Goal: Task Accomplishment & Management: Manage account settings

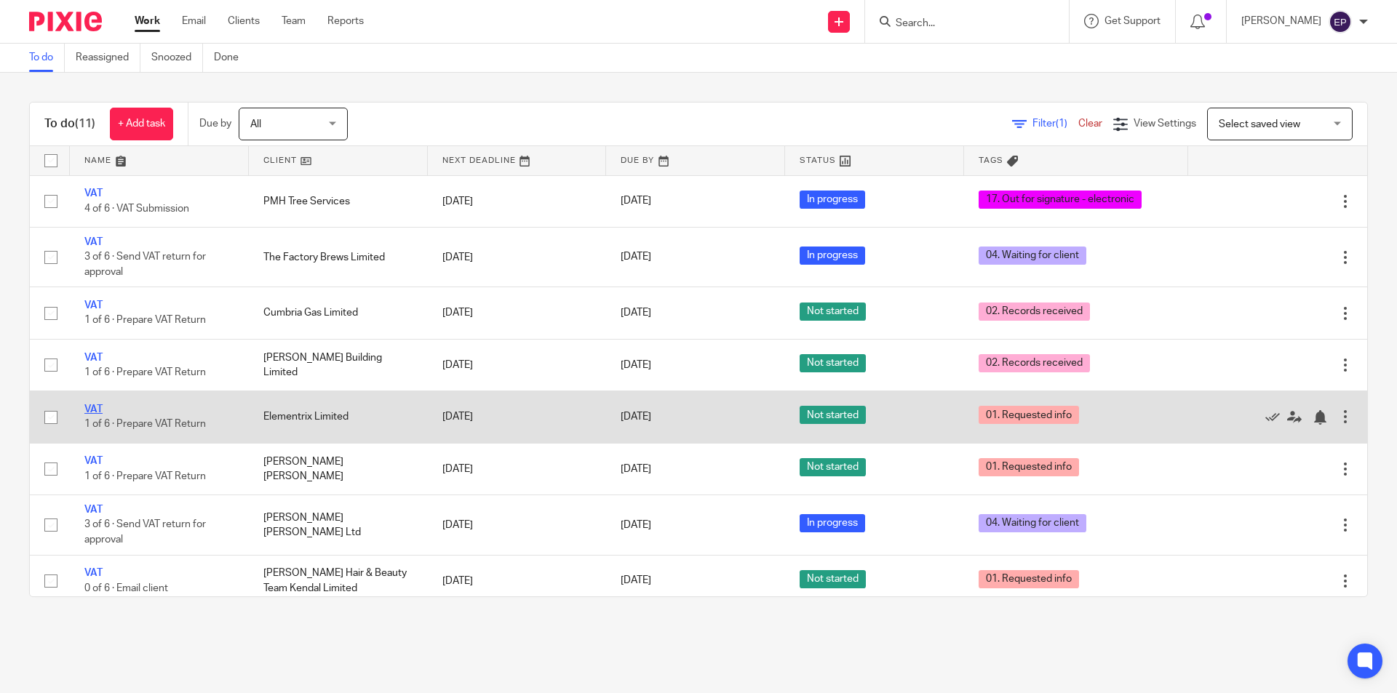
scroll to position [73, 0]
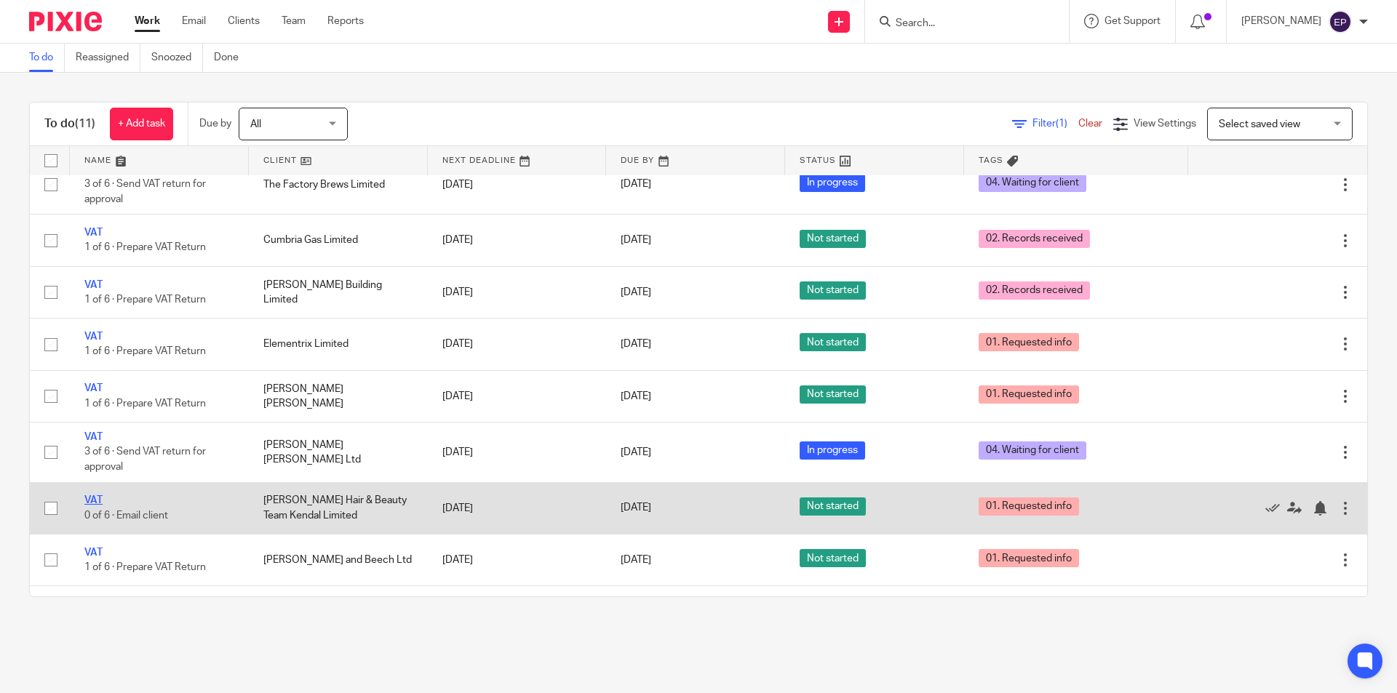
click at [91, 501] on link "VAT" at bounding box center [93, 500] width 18 height 10
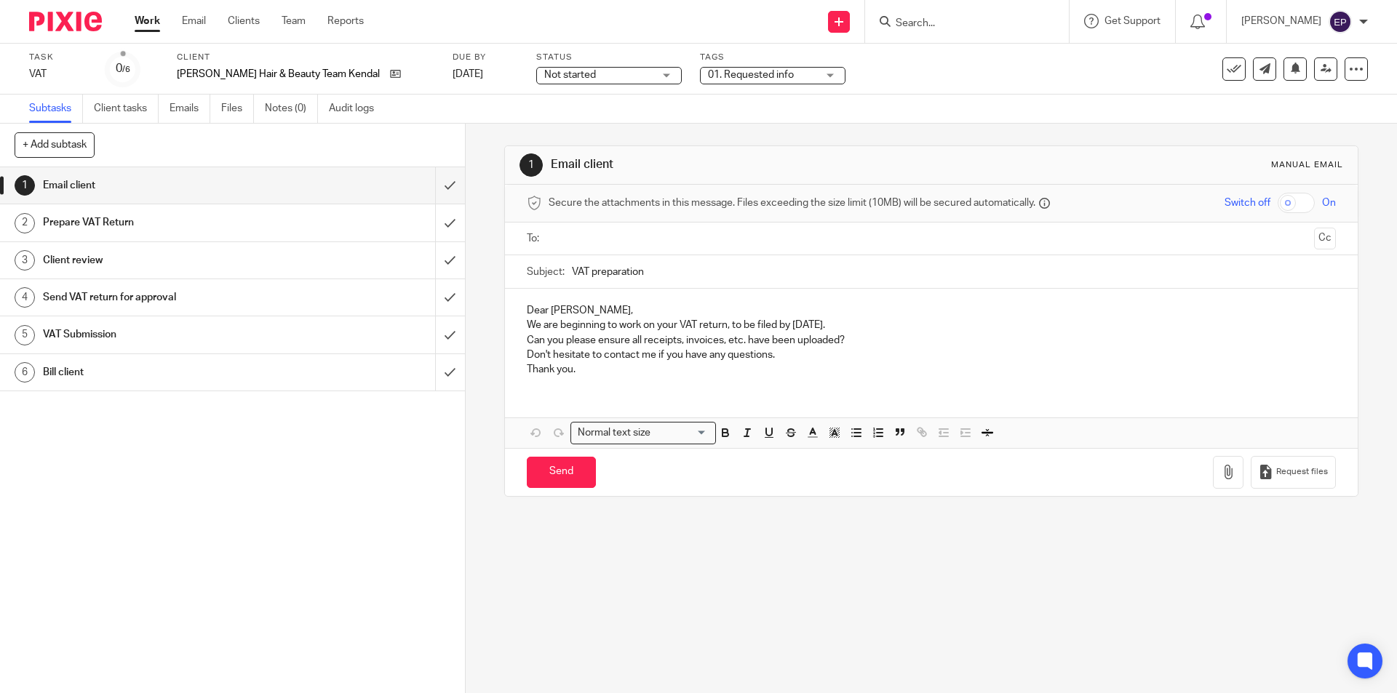
click at [642, 76] on div "Not started Not started" at bounding box center [608, 75] width 145 height 17
click at [570, 129] on span "In progress" at bounding box center [544, 128] width 51 height 10
click at [804, 73] on div "01. Requested info" at bounding box center [772, 75] width 145 height 17
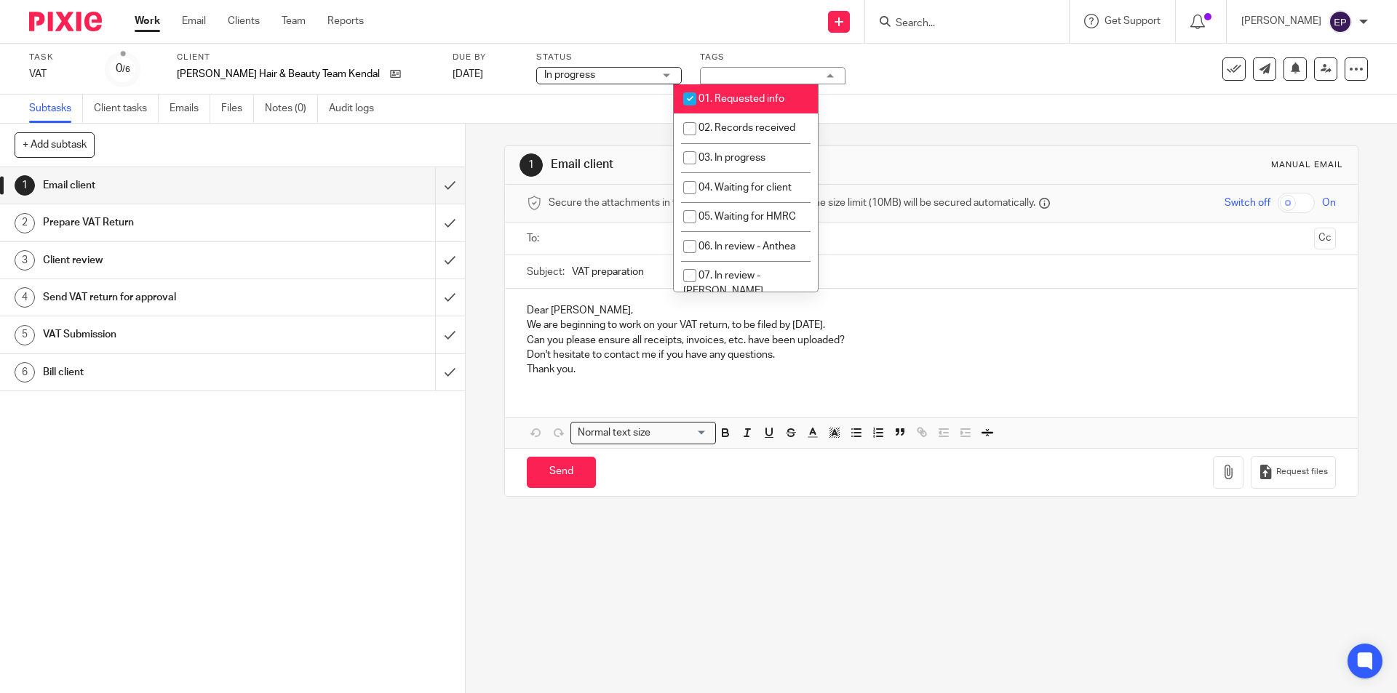
click at [691, 96] on input "checkbox" at bounding box center [690, 99] width 28 height 28
checkbox input "false"
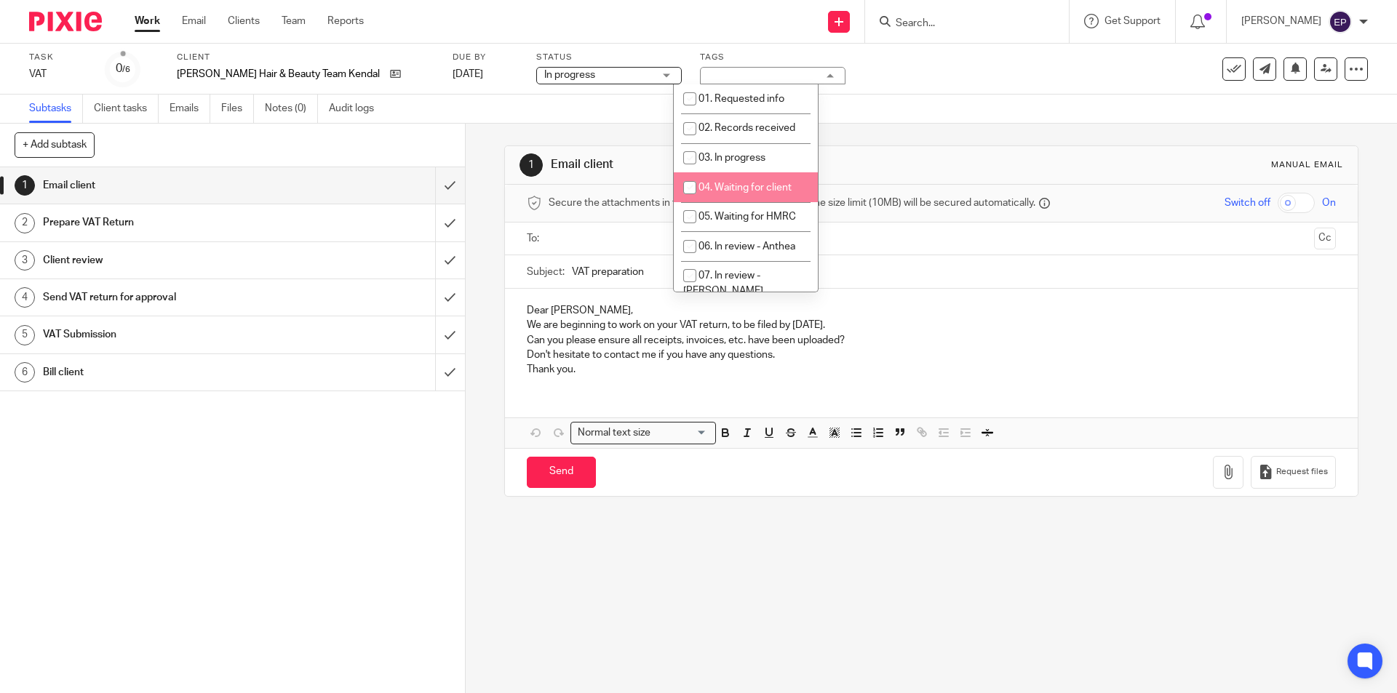
click at [685, 182] on input "checkbox" at bounding box center [690, 188] width 28 height 28
checkbox input "true"
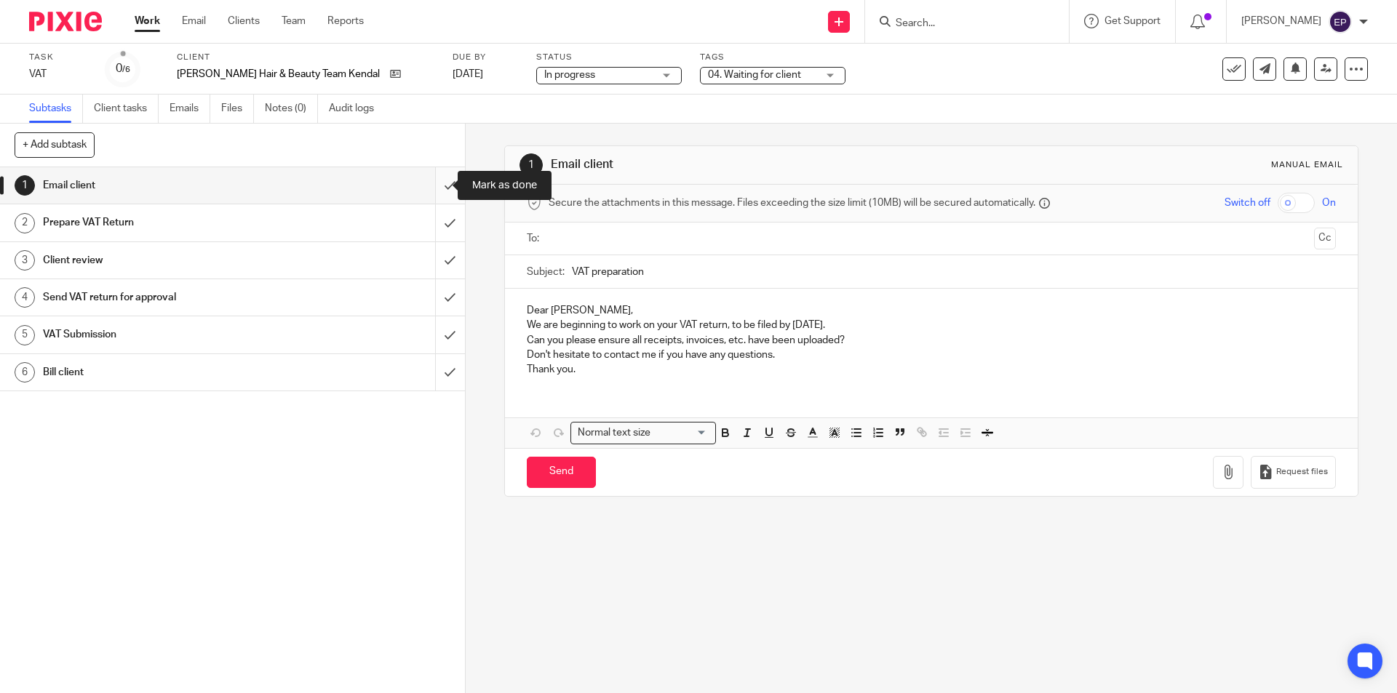
click at [431, 186] on input "submit" at bounding box center [232, 185] width 465 height 36
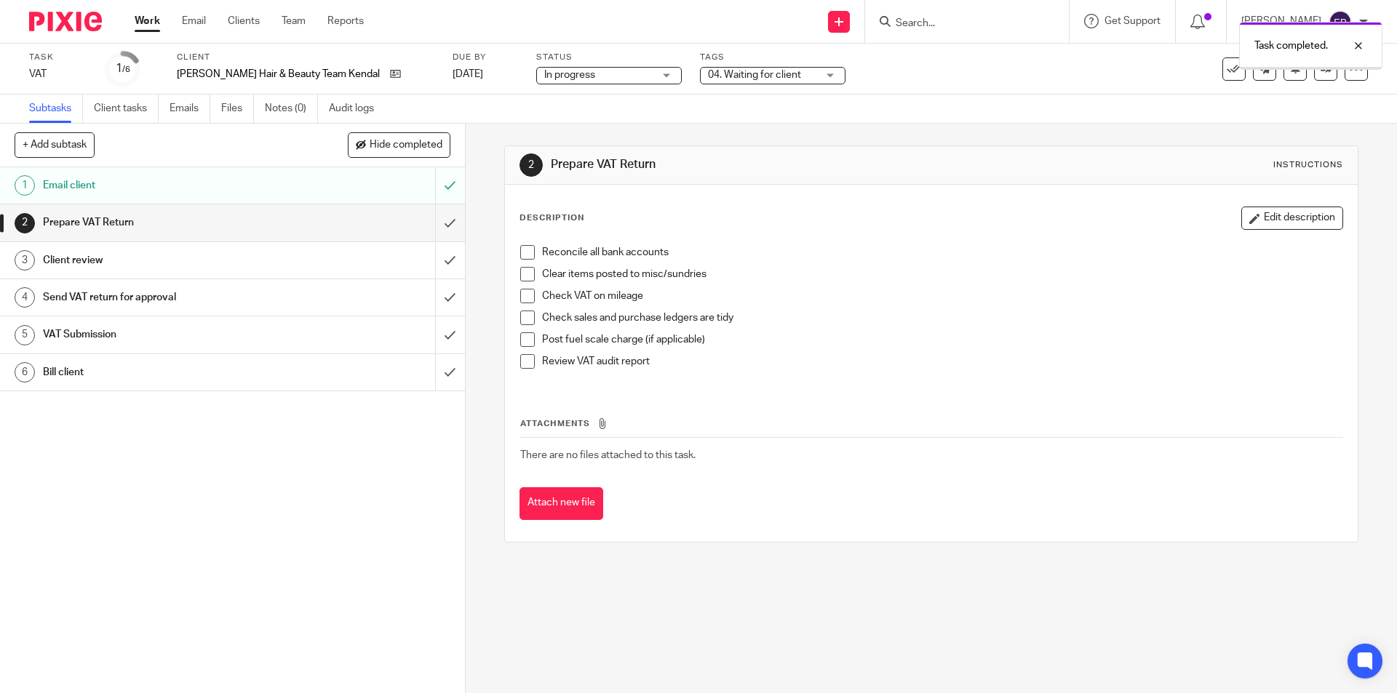
click at [434, 224] on input "submit" at bounding box center [232, 222] width 465 height 36
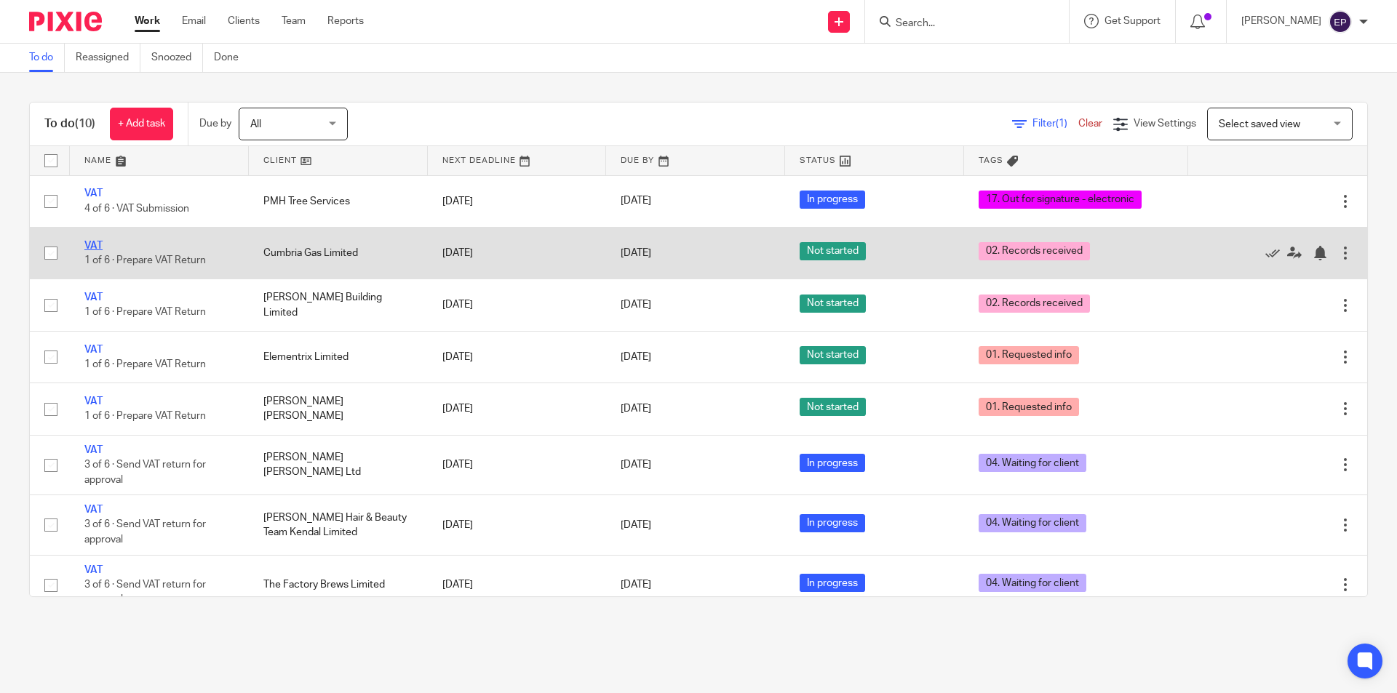
click at [95, 244] on link "VAT" at bounding box center [93, 246] width 18 height 10
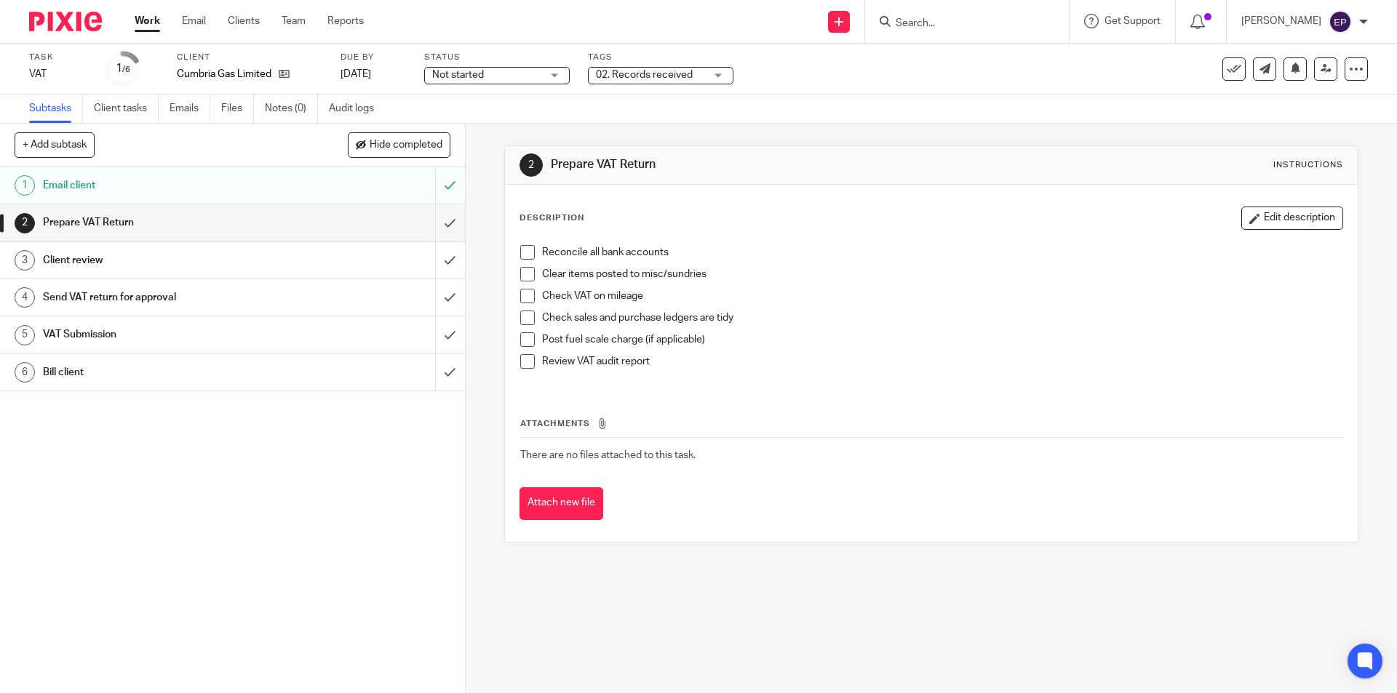
click at [554, 75] on div "Not started Not started" at bounding box center [496, 75] width 145 height 17
click at [459, 128] on span "In progress" at bounding box center [459, 128] width 51 height 10
click at [717, 73] on div "02. Records received" at bounding box center [660, 75] width 145 height 17
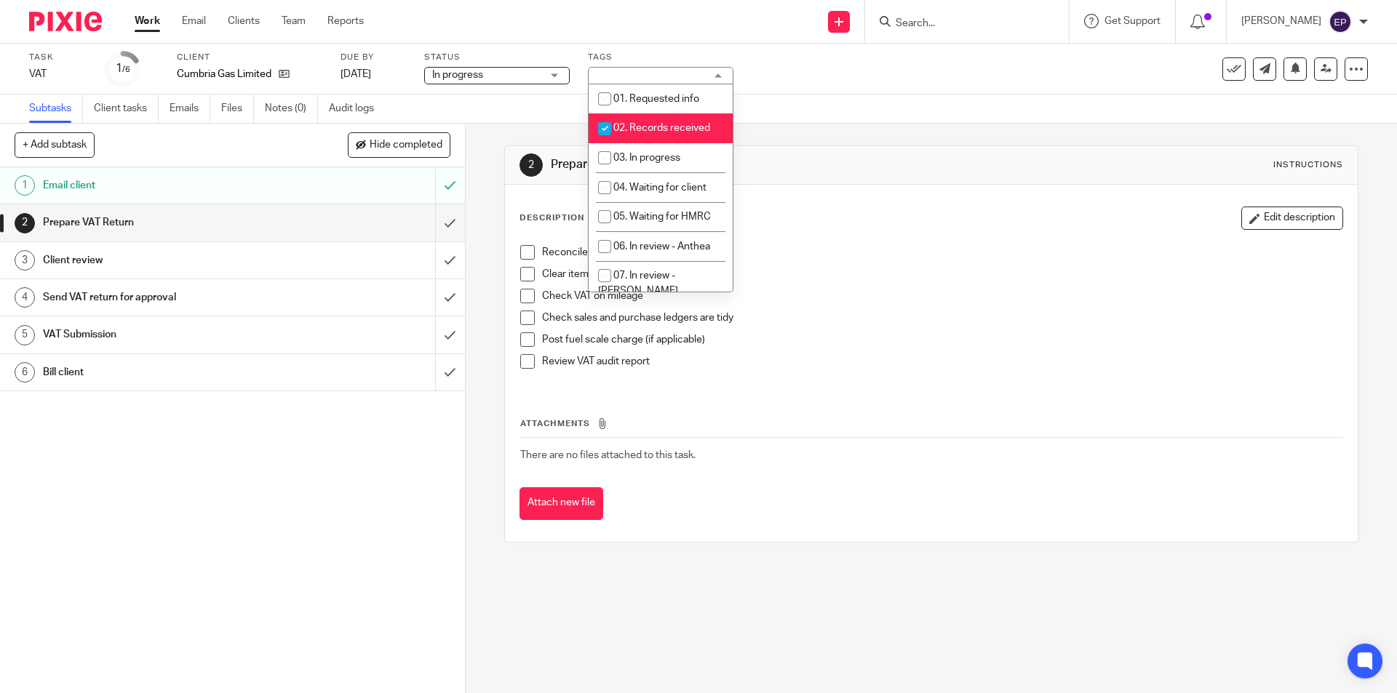
click at [606, 125] on input "checkbox" at bounding box center [605, 129] width 28 height 28
checkbox input "false"
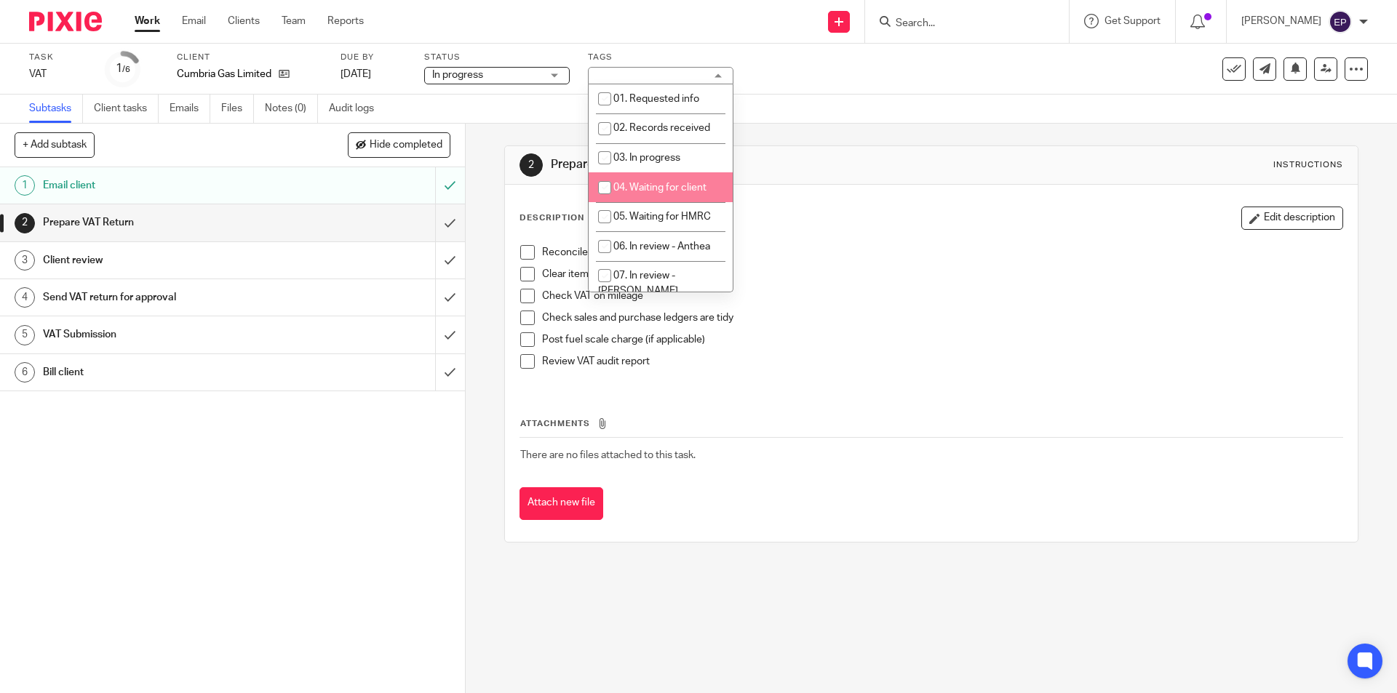
click at [604, 185] on input "checkbox" at bounding box center [605, 188] width 28 height 28
checkbox input "true"
click at [436, 222] on input "submit" at bounding box center [232, 222] width 465 height 36
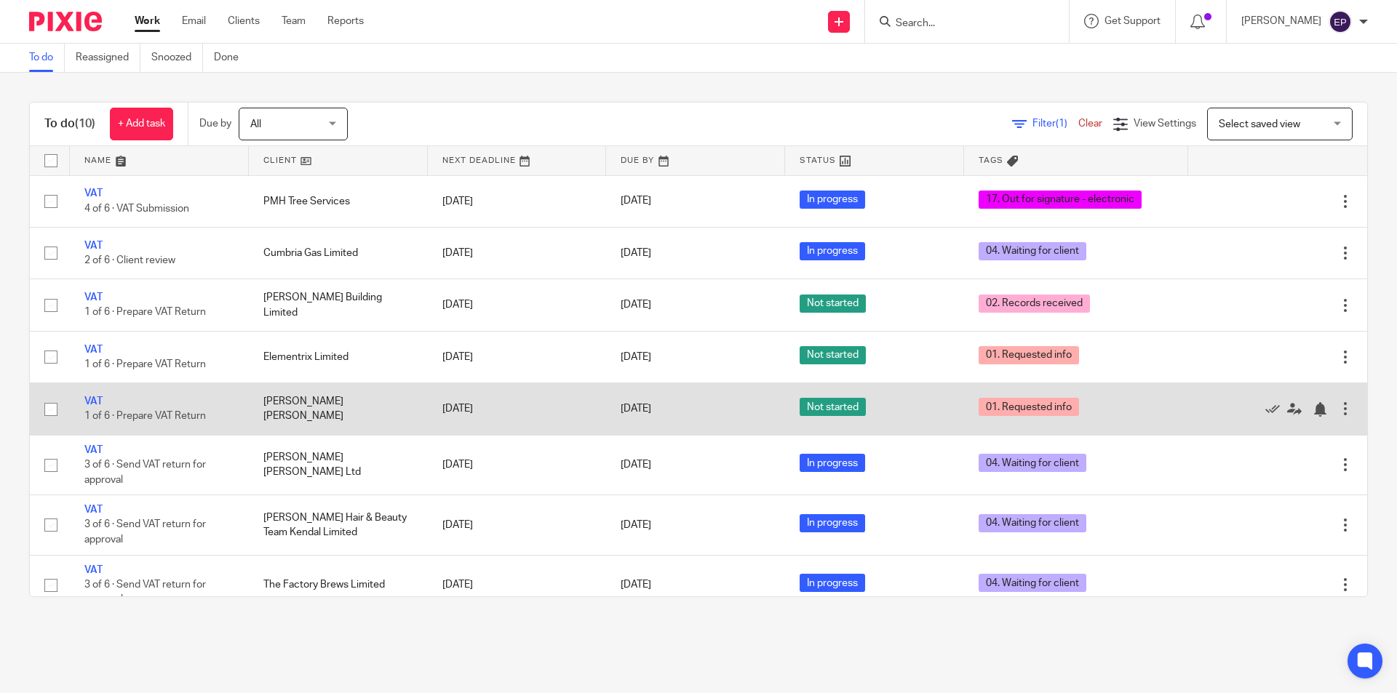
scroll to position [73, 0]
